Goal: Task Accomplishment & Management: Complete application form

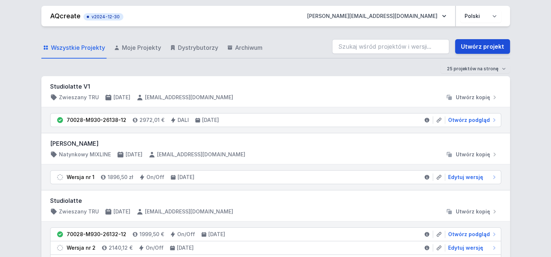
click at [489, 46] on link "Utwórz projekt" at bounding box center [482, 46] width 55 height 15
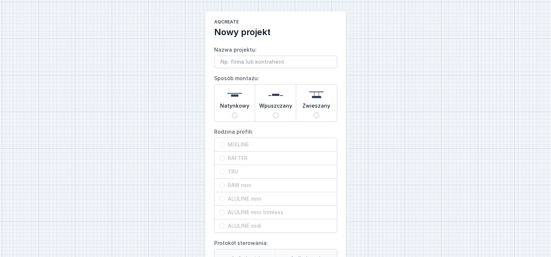
click at [322, 115] on div "Zwieszany" at bounding box center [316, 103] width 41 height 37
click at [319, 115] on input "Zwieszany" at bounding box center [317, 115] width 6 height 6
radio input "true"
click at [220, 173] on input "TRU" at bounding box center [222, 172] width 6 height 6
radio input "true"
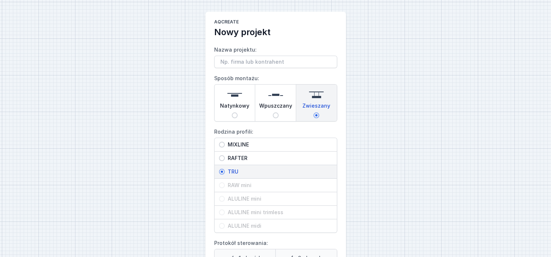
scroll to position [108, 0]
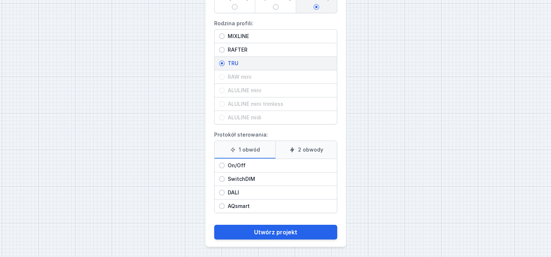
click at [223, 167] on div "On/Off" at bounding box center [276, 165] width 122 height 13
click at [223, 167] on input "On/Off" at bounding box center [222, 166] width 6 height 6
radio input "true"
click at [223, 167] on div "On/Off" at bounding box center [276, 165] width 122 height 13
click at [223, 167] on input "On/Off" at bounding box center [222, 166] width 6 height 6
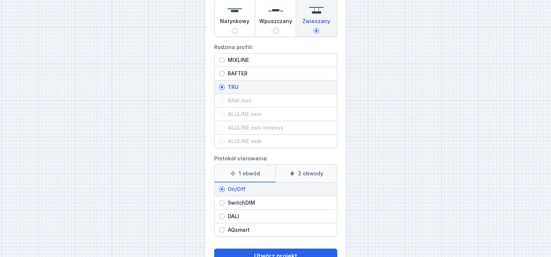
scroll to position [72, 0]
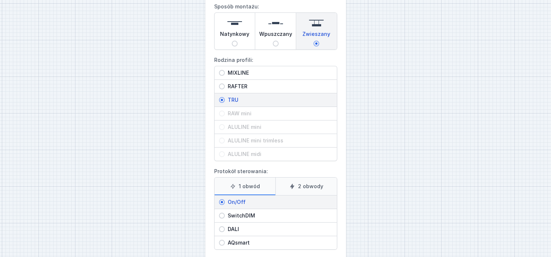
click at [223, 228] on input "DALI" at bounding box center [222, 229] width 6 height 6
radio input "true"
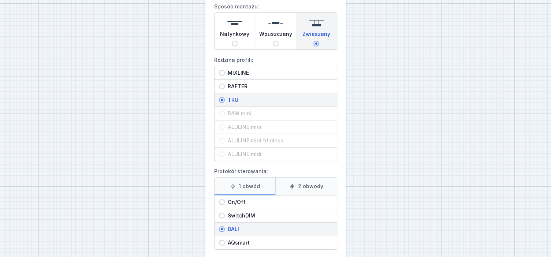
click at [224, 204] on div "On/Off" at bounding box center [276, 202] width 122 height 13
click at [223, 203] on input "On/Off" at bounding box center [222, 202] width 6 height 6
radio input "true"
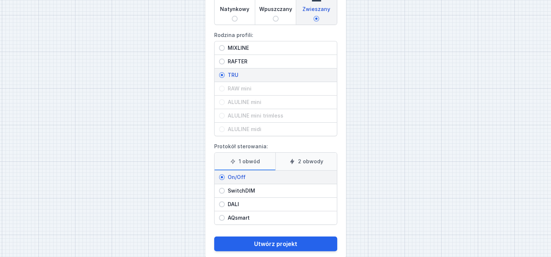
scroll to position [108, 0]
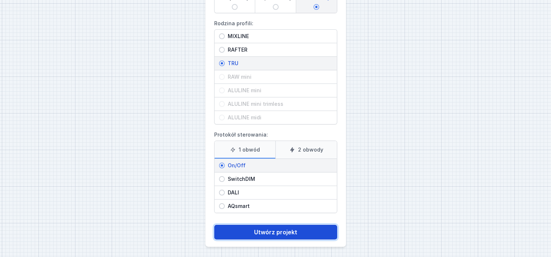
click at [295, 228] on button "Utwórz projekt" at bounding box center [275, 232] width 123 height 15
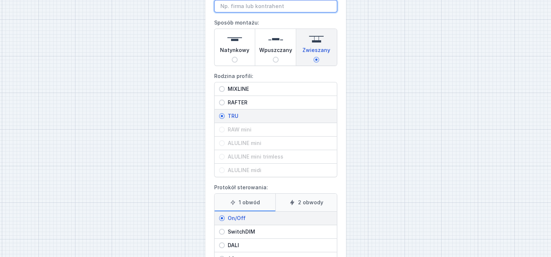
click at [240, 4] on input "Nazwa projektu:" at bounding box center [275, 6] width 123 height 12
paste input "SET TRU LED WIT 4000K 3120MM PENDEL"
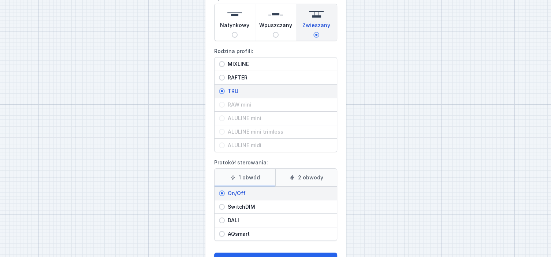
scroll to position [108, 0]
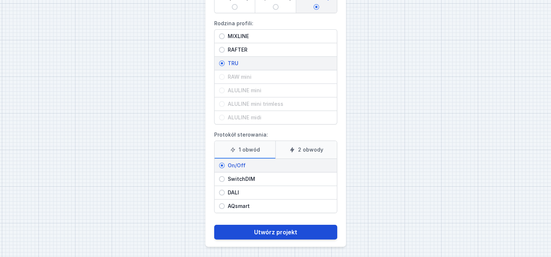
type input "SET TRU LED WIT 4000K 3120MM PENDEL"
click at [300, 229] on button "Utwórz projekt" at bounding box center [275, 232] width 123 height 15
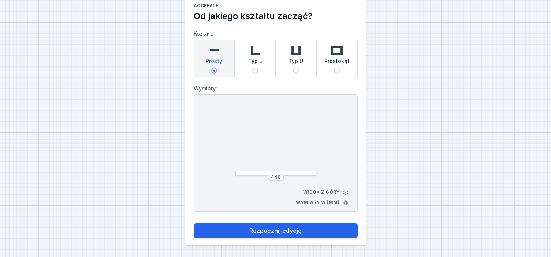
scroll to position [16, 0]
click at [278, 179] on input "440" at bounding box center [276, 177] width 12 height 6
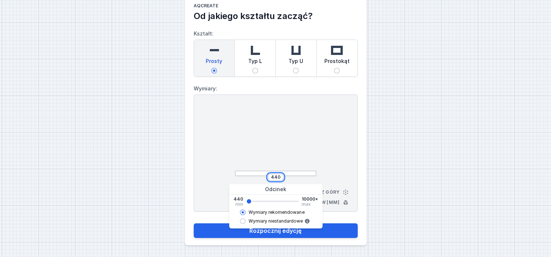
click at [280, 176] on input "440" at bounding box center [276, 177] width 12 height 6
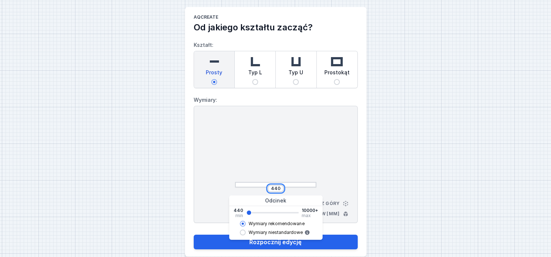
scroll to position [0, 0]
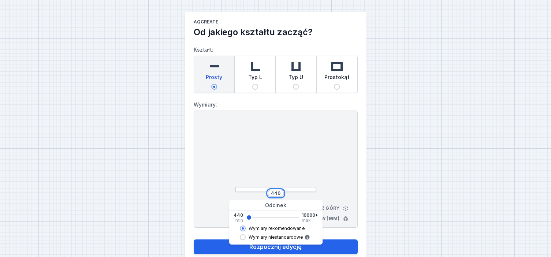
click at [280, 194] on input "440" at bounding box center [276, 194] width 12 height 6
type input "4"
paste input "3120"
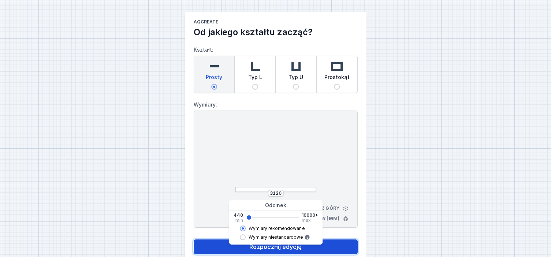
type input "3102"
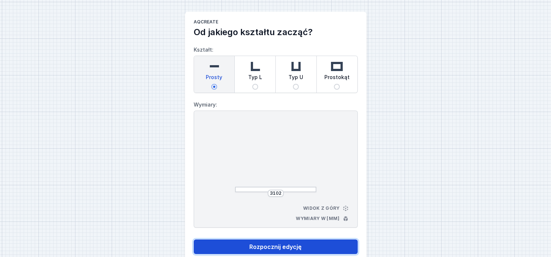
click at [323, 244] on button "Rozpocznij edycję" at bounding box center [276, 247] width 164 height 15
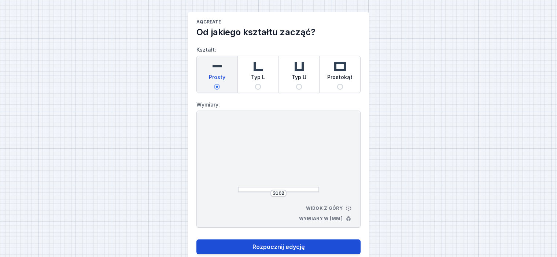
select select "M"
select select "3000"
select select "opal"
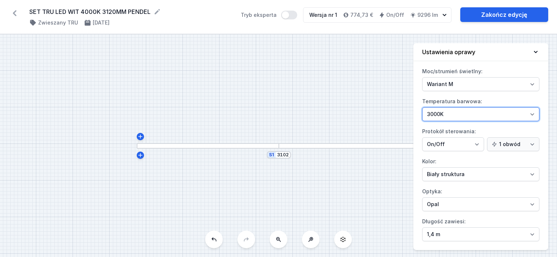
click at [530, 113] on select "4000K 3000K 2700K" at bounding box center [480, 114] width 117 height 14
select select "4000"
click at [422, 107] on select "4000K 3000K 2700K" at bounding box center [480, 114] width 117 height 14
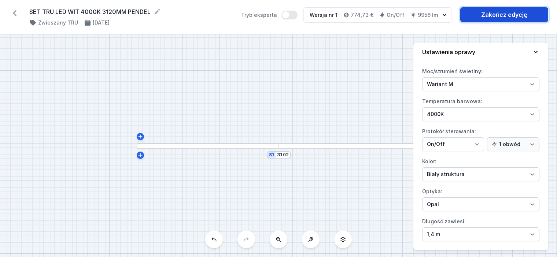
click at [507, 16] on link "Zakończ edycję" at bounding box center [504, 14] width 88 height 15
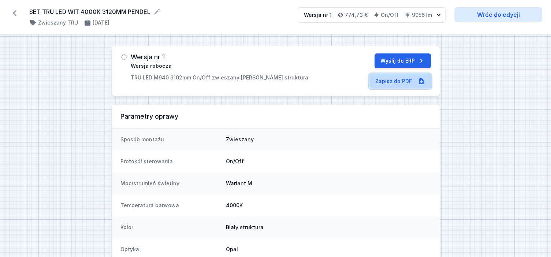
click at [380, 82] on link "Zapisz do PDF" at bounding box center [401, 81] width 62 height 15
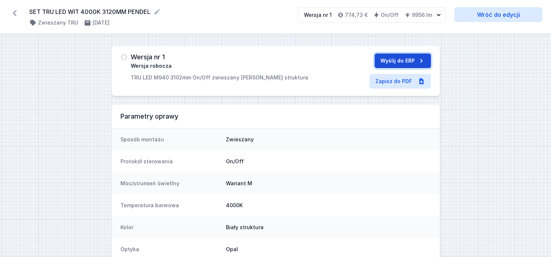
click at [398, 58] on button "Wyślij do ERP" at bounding box center [403, 60] width 56 height 15
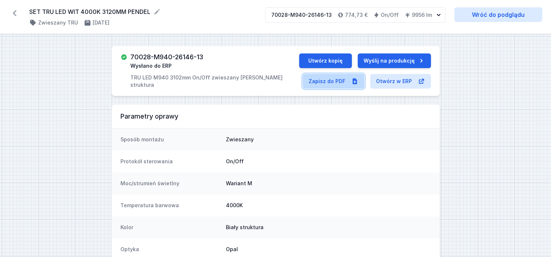
click at [330, 79] on link "Zapisz do PDF" at bounding box center [334, 81] width 62 height 15
select select "M"
select select "opal"
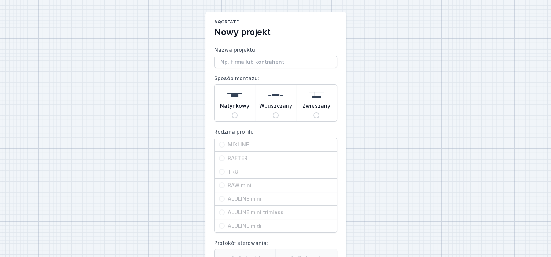
scroll to position [108, 0]
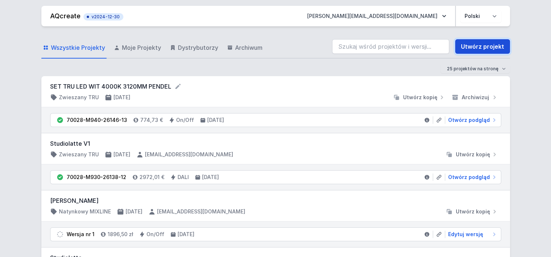
click at [468, 48] on link "Utwórz projekt" at bounding box center [482, 46] width 55 height 15
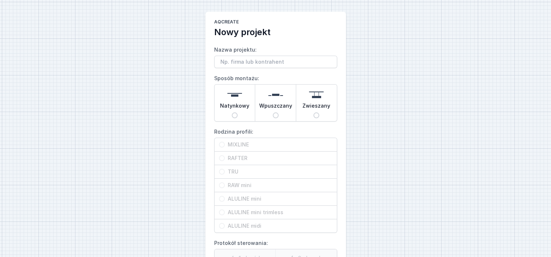
click at [266, 63] on input "Nazwa projektu:" at bounding box center [275, 62] width 123 height 12
type input "SET TRU LED WIT 4000K 3700MM PENDEL"
drag, startPoint x: 315, startPoint y: 115, endPoint x: 309, endPoint y: 119, distance: 7.9
click at [315, 115] on input "Zwieszany" at bounding box center [317, 115] width 6 height 6
radio input "true"
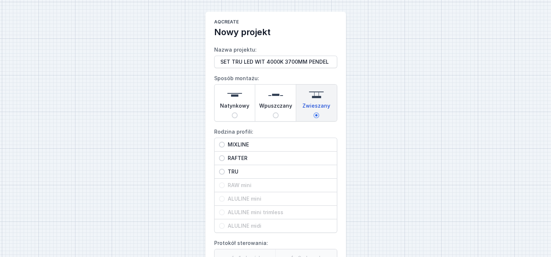
click at [227, 169] on span "TRU" at bounding box center [279, 171] width 108 height 7
click at [225, 169] on input "TRU" at bounding box center [222, 172] width 6 height 6
radio input "true"
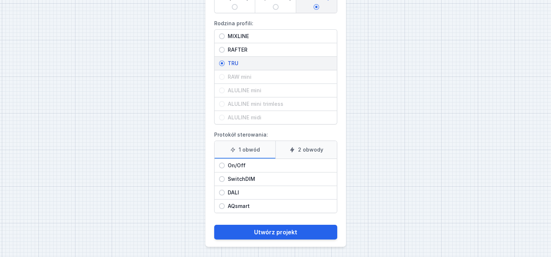
scroll to position [108, 0]
click at [222, 166] on input "On/Off" at bounding box center [222, 166] width 6 height 6
radio input "true"
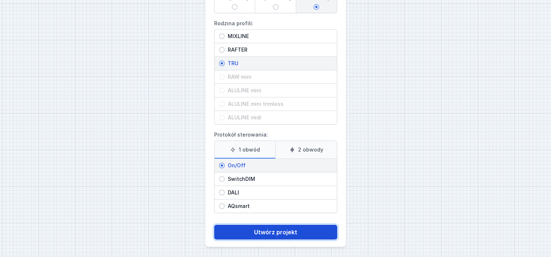
click at [261, 233] on button "Utwórz projekt" at bounding box center [275, 232] width 123 height 15
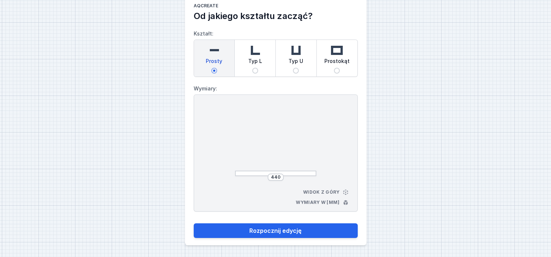
scroll to position [16, 0]
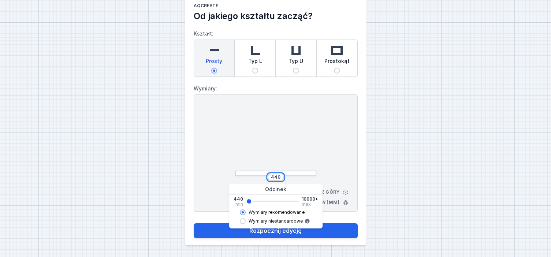
click at [278, 175] on input "440" at bounding box center [276, 177] width 12 height 6
type input "4"
paste input "3700"
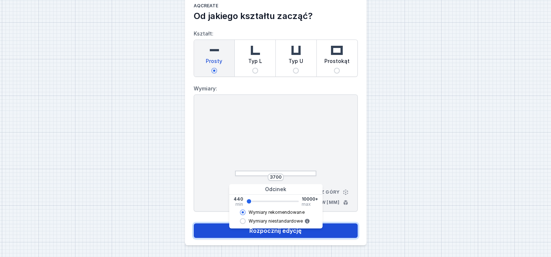
type input "3662"
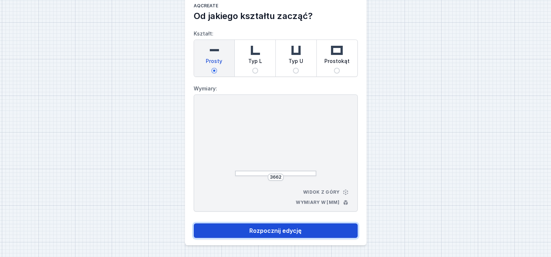
click at [283, 231] on button "Rozpocznij edycję" at bounding box center [276, 230] width 164 height 15
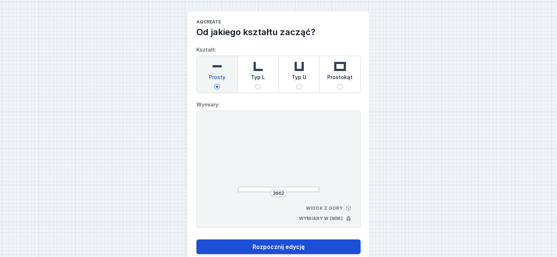
select select "M"
select select "3000"
select select "opal"
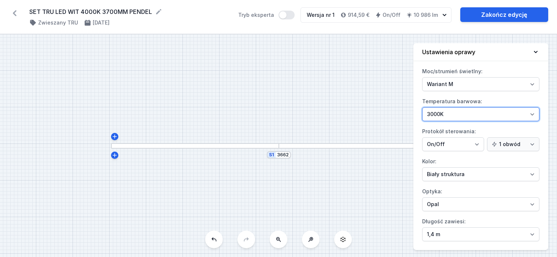
click at [520, 110] on select "4000K 3000K 2700K" at bounding box center [480, 114] width 117 height 14
click at [530, 115] on select "4000K 3000K 2700K" at bounding box center [480, 114] width 117 height 14
click at [533, 112] on select "4000K 3000K 2700K" at bounding box center [480, 114] width 117 height 14
select select "4000"
click at [422, 107] on select "4000K 3000K 2700K" at bounding box center [480, 114] width 117 height 14
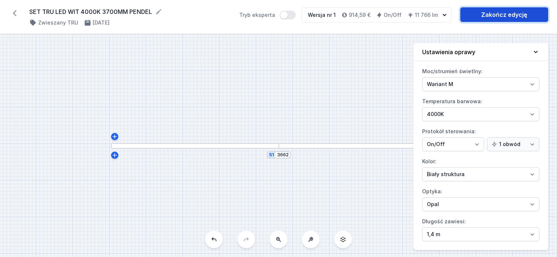
click at [511, 14] on link "Zakończ edycję" at bounding box center [504, 14] width 88 height 15
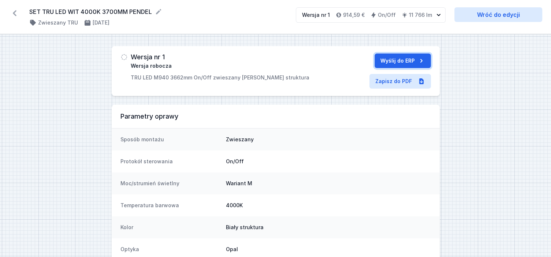
click at [395, 55] on button "Wyślij do ERP" at bounding box center [403, 60] width 56 height 15
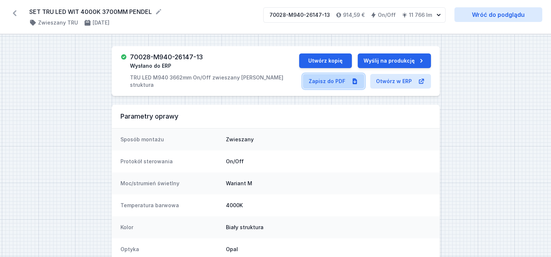
click at [339, 81] on link "Zapisz do PDF" at bounding box center [334, 81] width 62 height 15
